Goal: Navigation & Orientation: Understand site structure

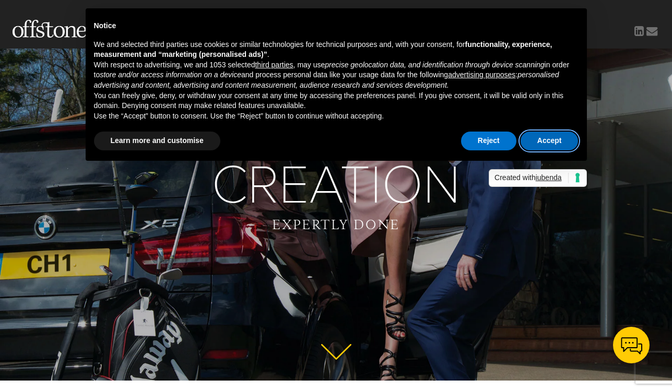
click at [556, 138] on button "Accept" at bounding box center [549, 141] width 58 height 19
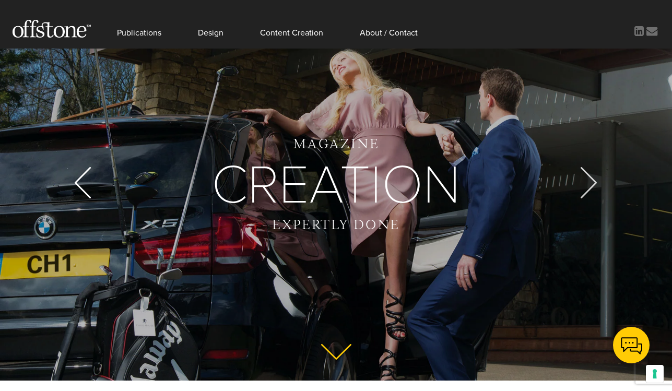
click at [591, 184] on div at bounding box center [588, 182] width 31 height 31
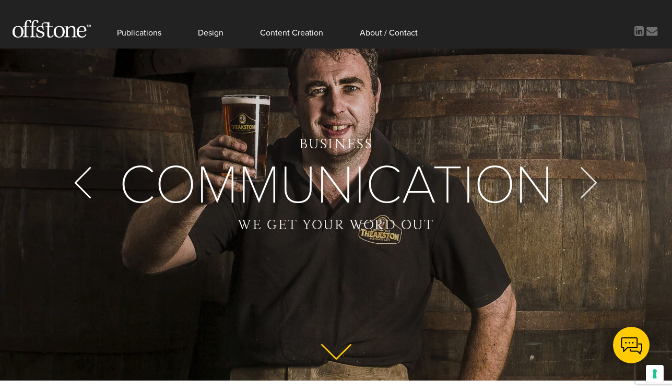
click at [588, 184] on div at bounding box center [588, 182] width 31 height 31
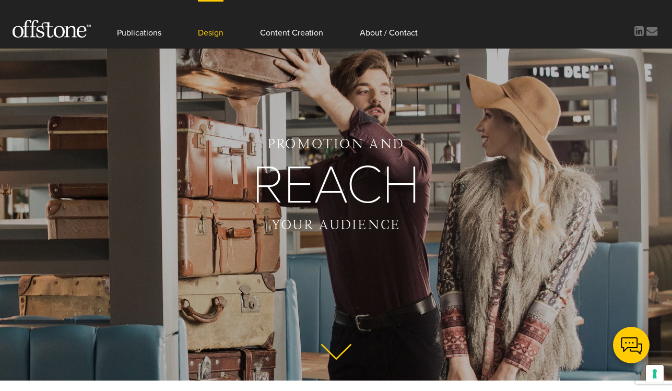
click at [211, 36] on link "Design" at bounding box center [211, 24] width 26 height 49
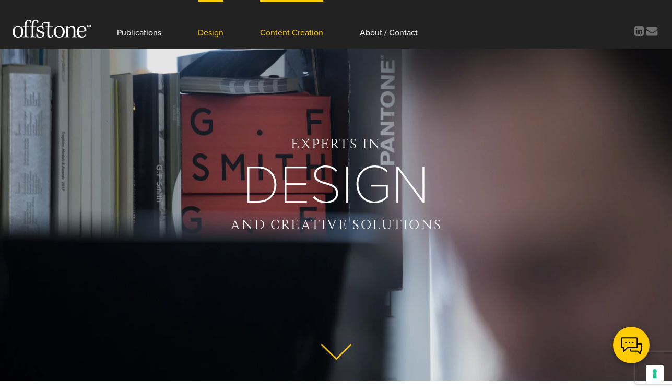
click at [286, 33] on link "Content Creation" at bounding box center [291, 24] width 63 height 49
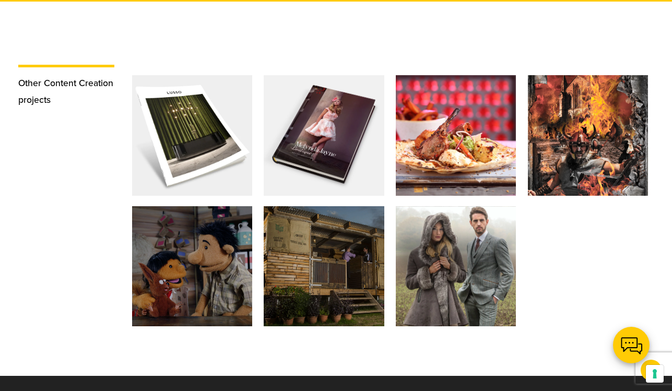
scroll to position [944, 0]
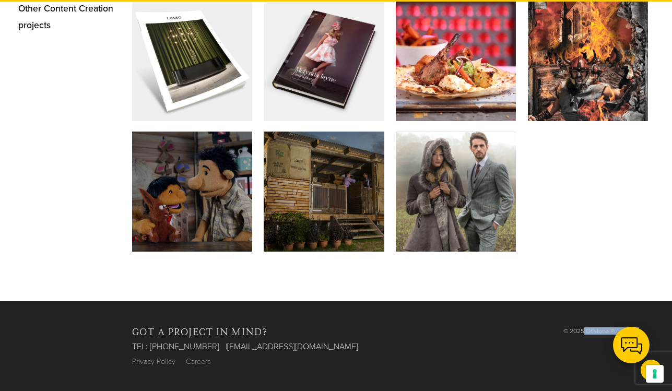
drag, startPoint x: 584, startPoint y: 331, endPoint x: 657, endPoint y: 327, distance: 72.7
click at [651, 327] on div "© 2025 Offstone Publishing" at bounding box center [600, 330] width 105 height 7
